Goal: Book appointment/travel/reservation

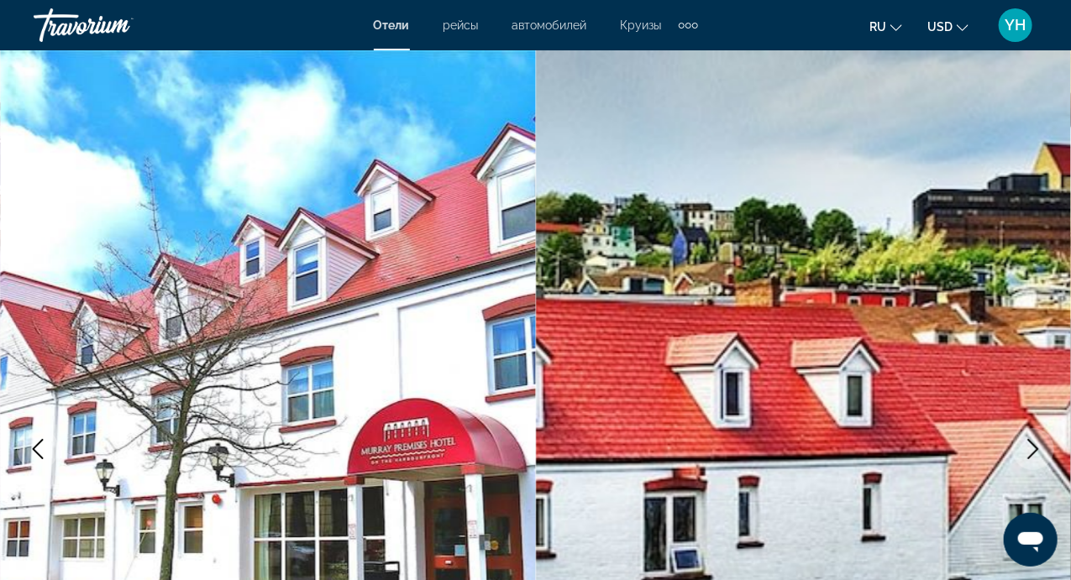
click at [398, 29] on span "Отели" at bounding box center [392, 24] width 36 height 13
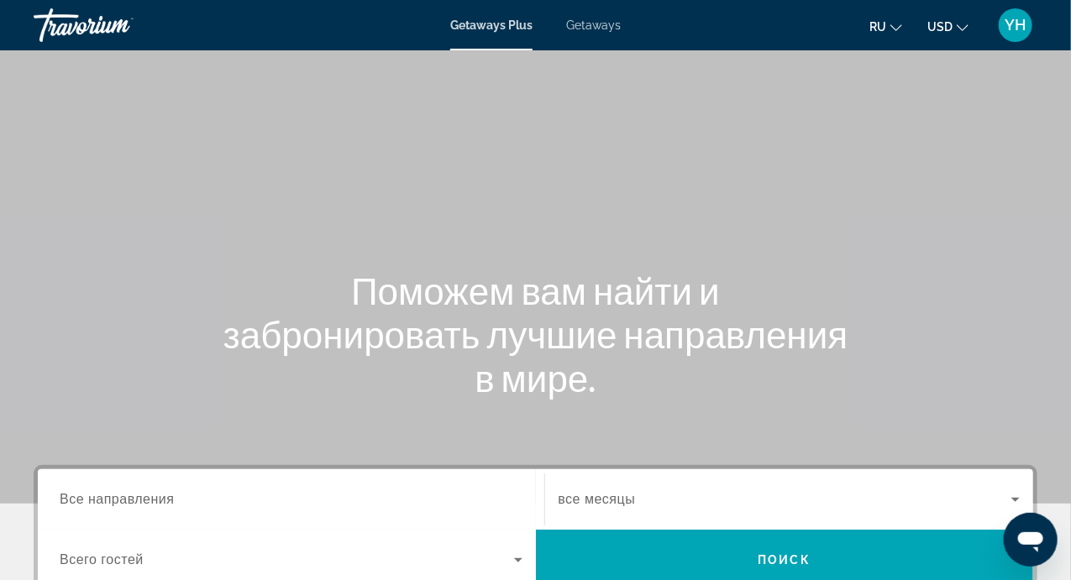
scroll to position [386, 0]
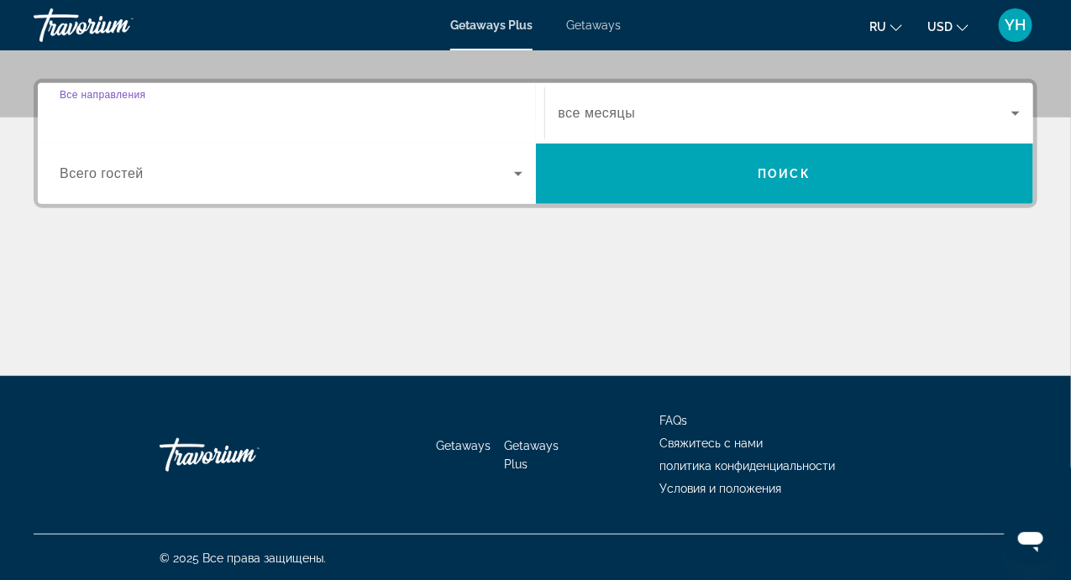
click at [204, 116] on input "Destination Все направления" at bounding box center [291, 114] width 463 height 20
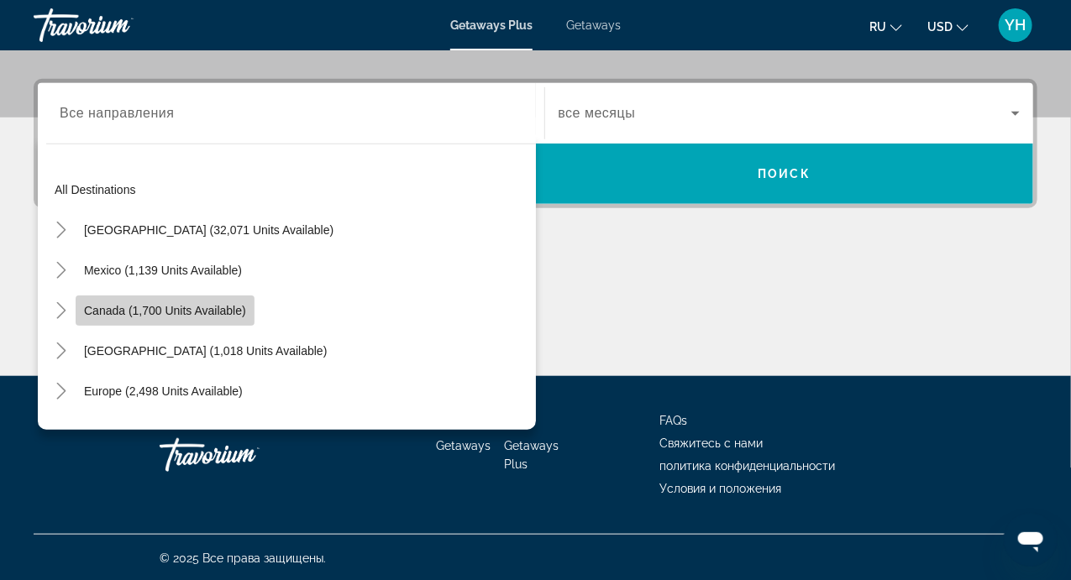
click at [142, 306] on span "Canada (1,700 units available)" at bounding box center [165, 310] width 162 height 13
type input "**********"
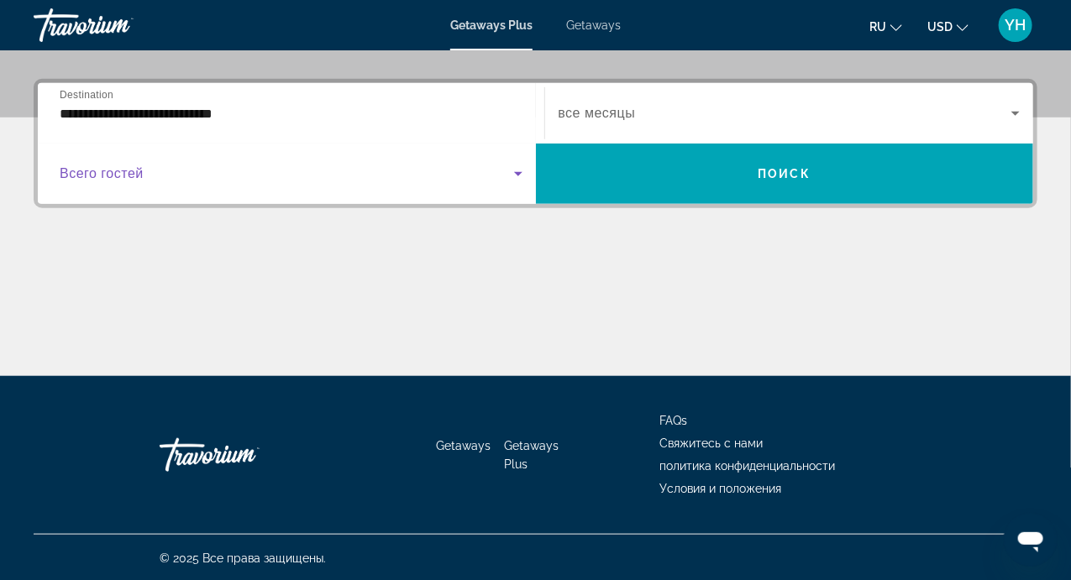
click at [517, 174] on icon "Search widget" at bounding box center [518, 174] width 8 height 4
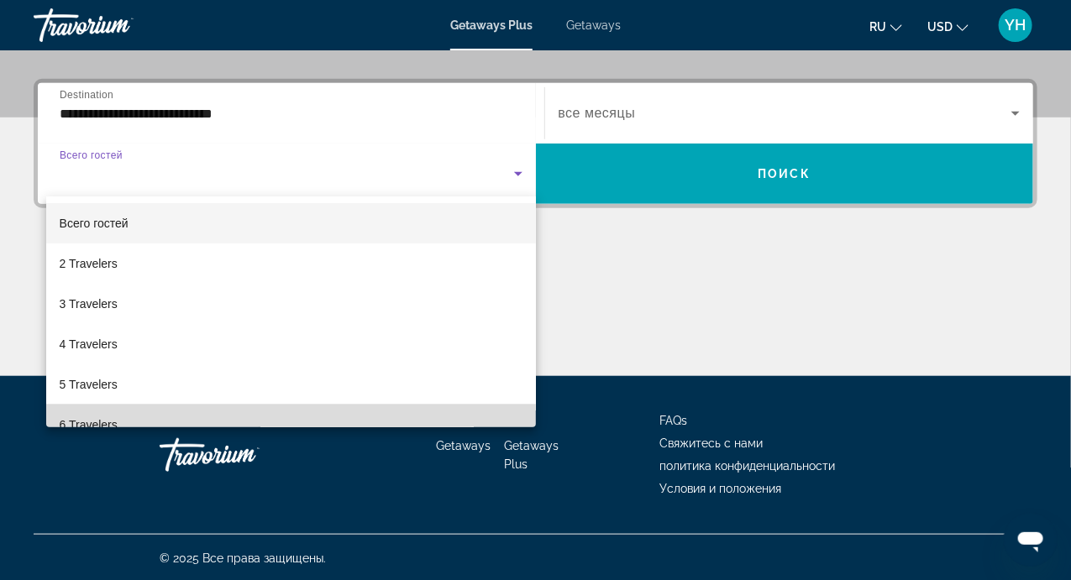
click at [396, 410] on mat-option "6 Travelers" at bounding box center [291, 425] width 490 height 40
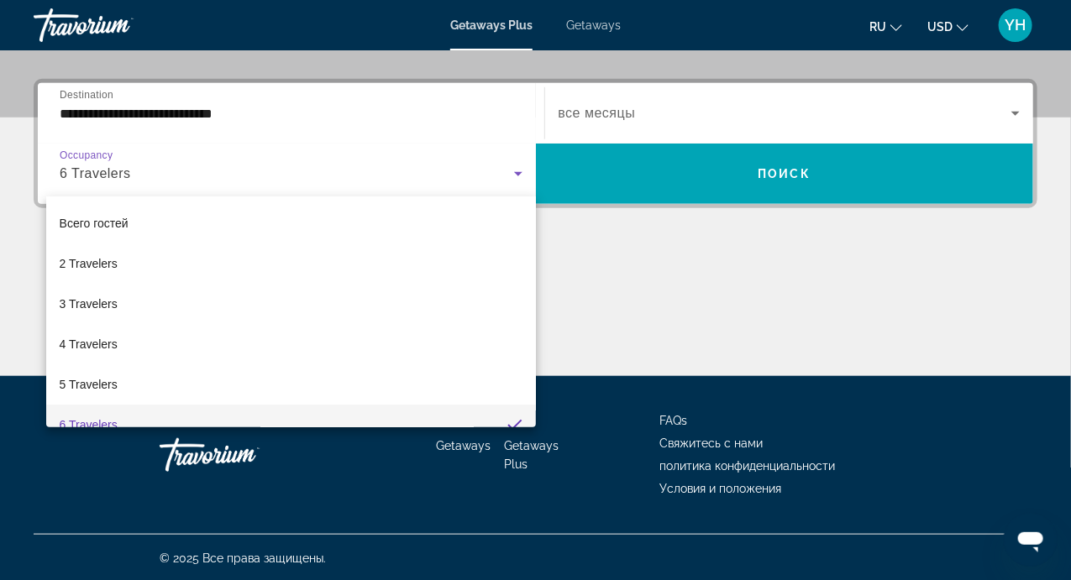
scroll to position [18, 0]
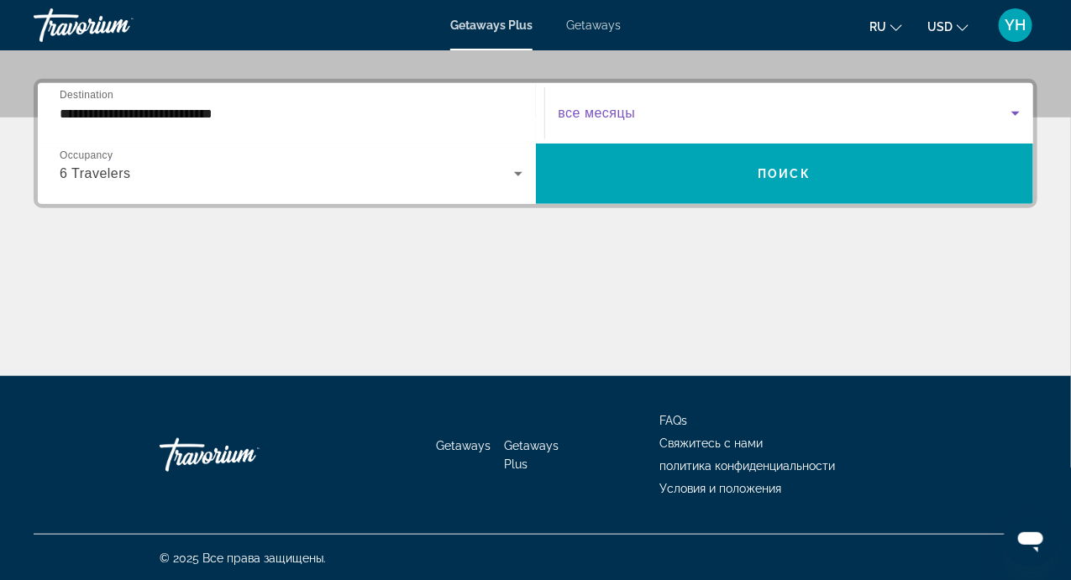
click at [1016, 108] on icon "Search widget" at bounding box center [1015, 113] width 20 height 20
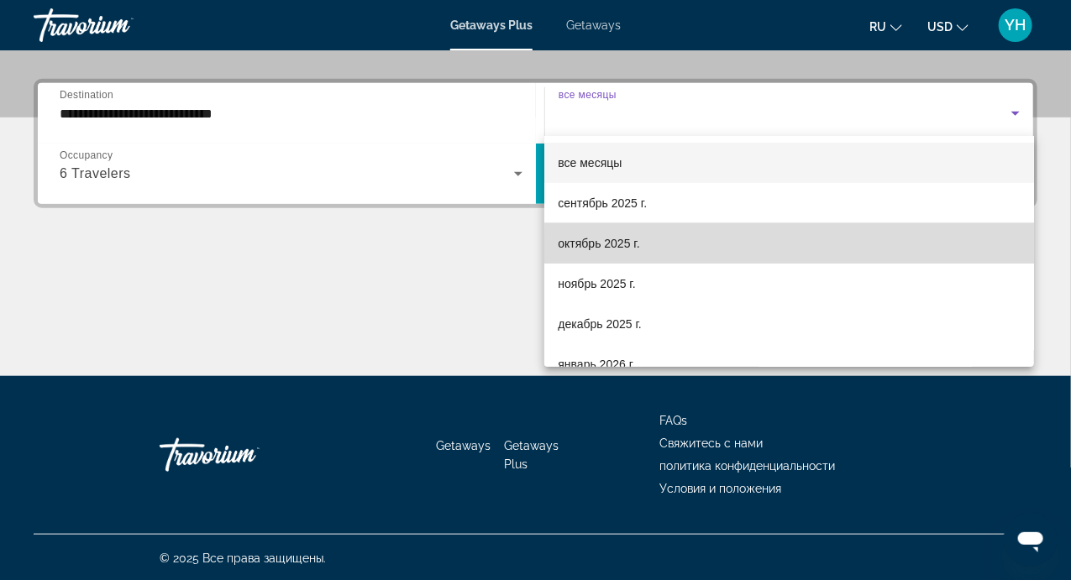
click at [858, 255] on mat-option "октябрь 2025 г." at bounding box center [789, 243] width 490 height 40
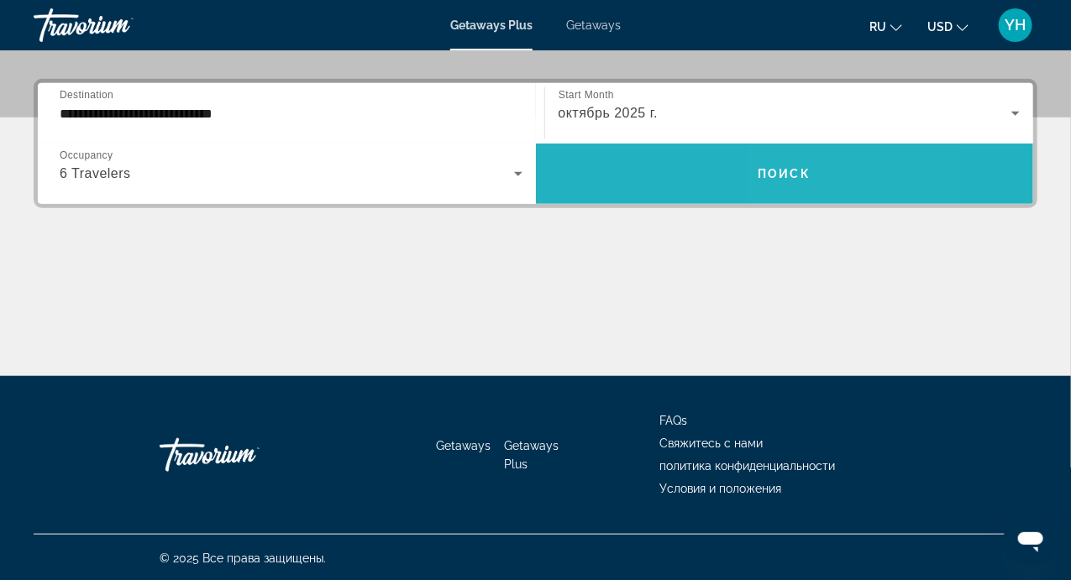
click at [789, 174] on span "Поиск" at bounding box center [784, 173] width 53 height 13
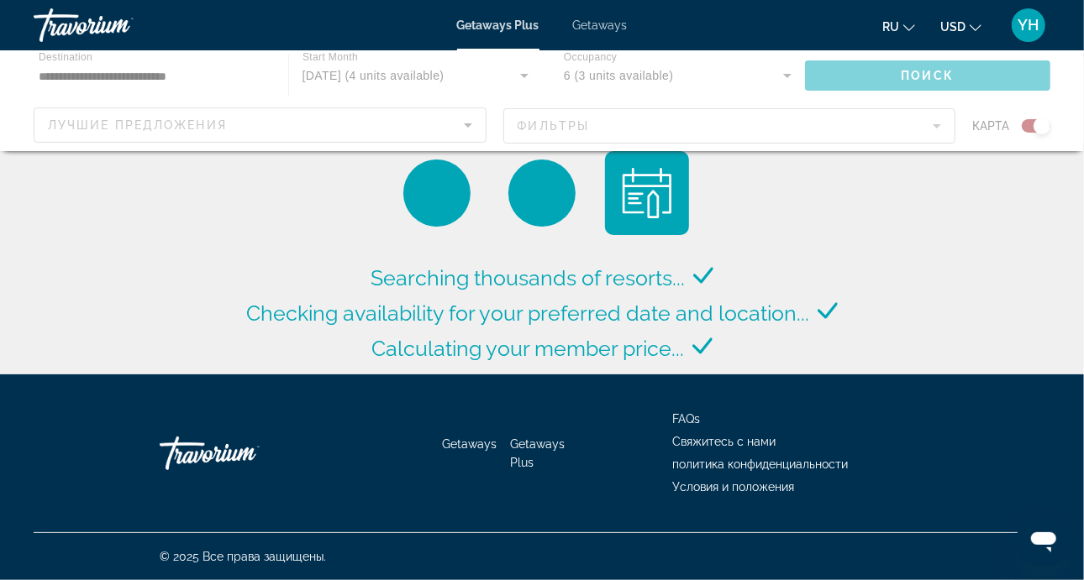
click at [186, 121] on div "Main content" at bounding box center [542, 100] width 1084 height 101
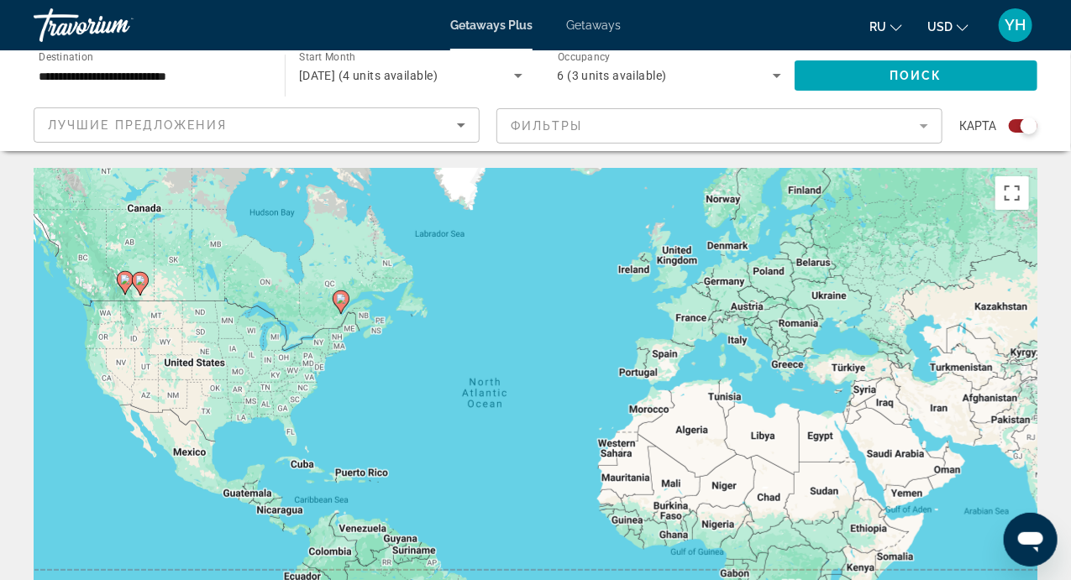
click at [186, 121] on span "Лучшие предложения" at bounding box center [137, 124] width 179 height 13
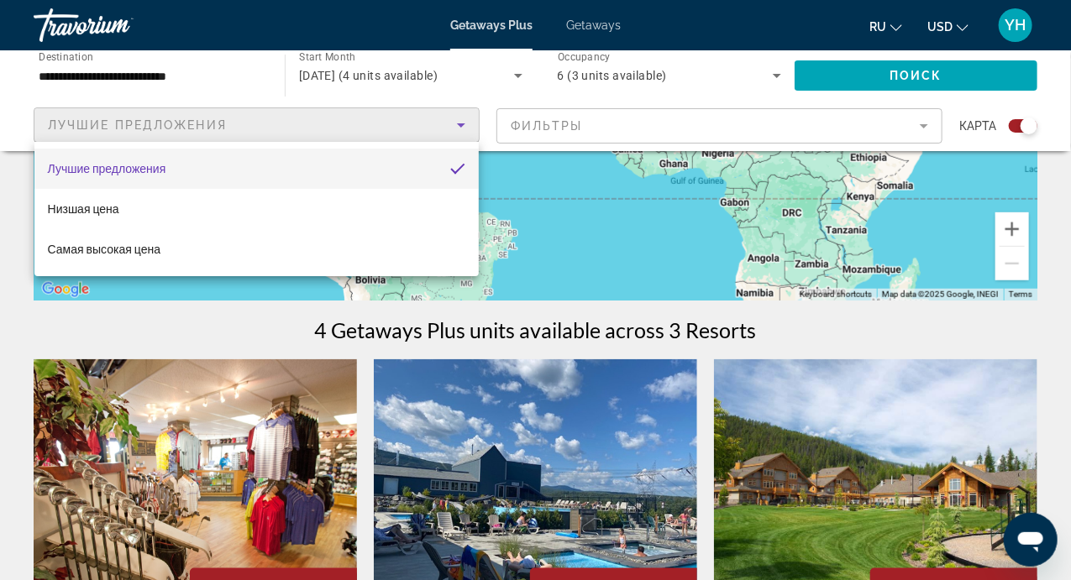
scroll to position [449, 0]
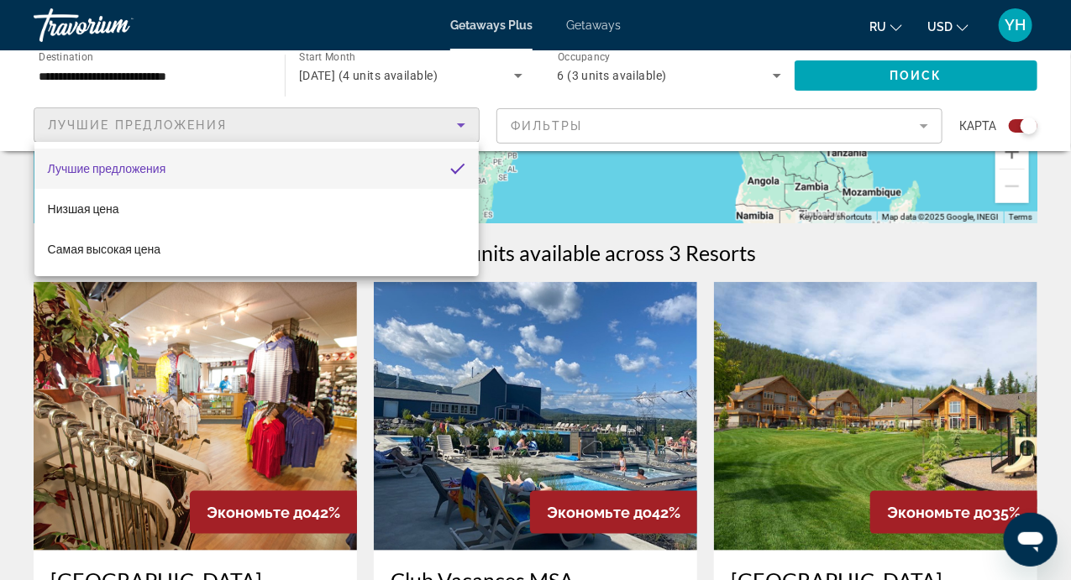
click at [449, 125] on div at bounding box center [535, 290] width 1071 height 580
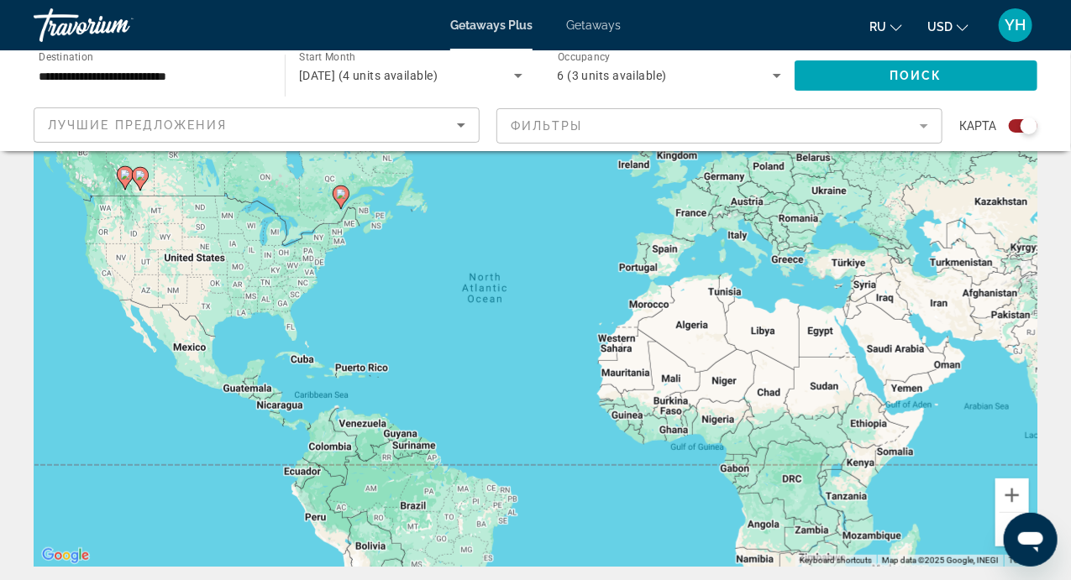
scroll to position [0, 0]
